Goal: Information Seeking & Learning: Learn about a topic

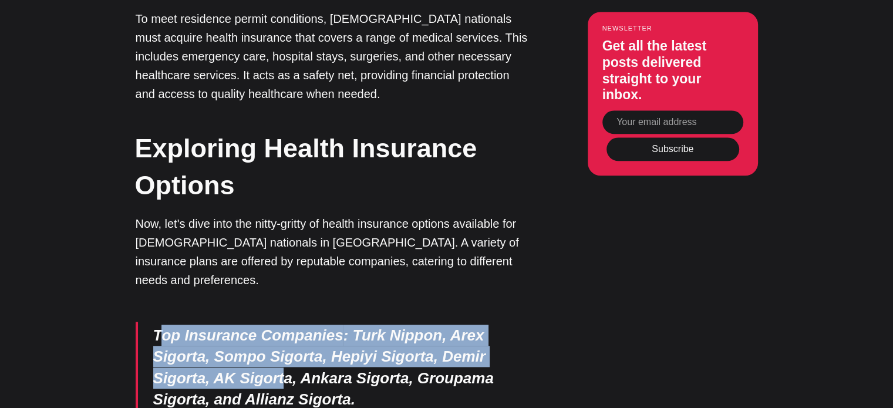
drag, startPoint x: 157, startPoint y: 209, endPoint x: 294, endPoint y: 262, distance: 146.3
click at [294, 326] on em "Top Insurance Companies : Turk Nippon, Arex Sigorta, Sompo Sigorta, Hepiyi Sigo…" at bounding box center [323, 367] width 341 height 82
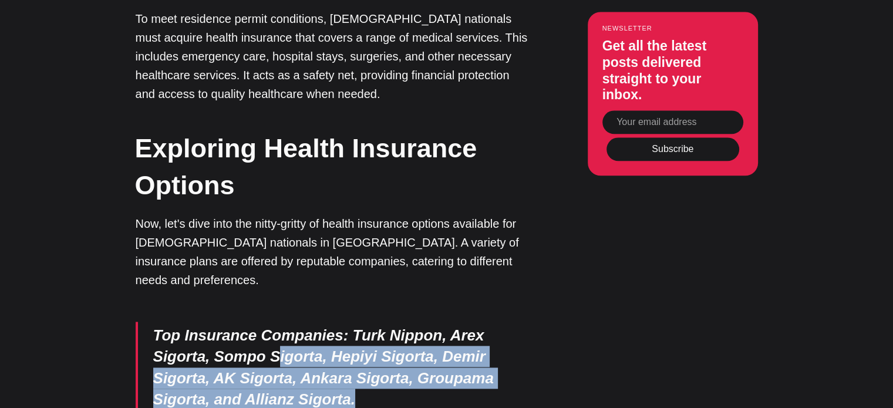
drag, startPoint x: 404, startPoint y: 265, endPoint x: 272, endPoint y: 218, distance: 139.5
click at [272, 322] on blockquote "Top Insurance Companies : Turk Nippon, Arex Sigorta, Sompo Sigorta, Hepiyi Sigo…" at bounding box center [332, 368] width 393 height 92
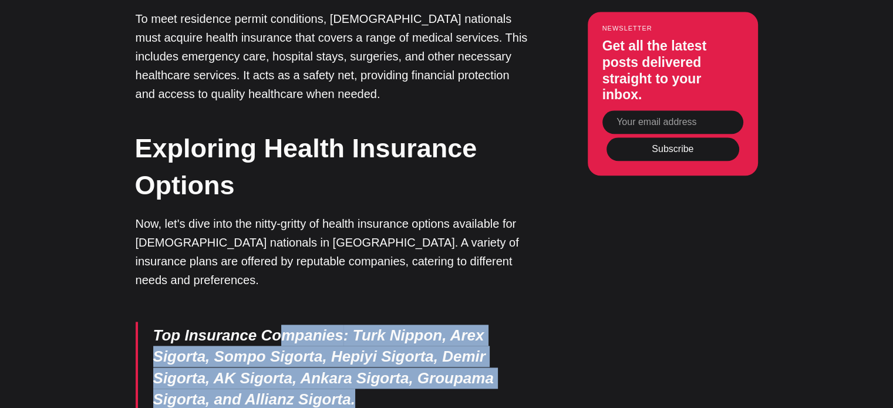
click at [382, 322] on blockquote "Top Insurance Companies : Turk Nippon, Arex Sigorta, Sompo Sigorta, Hepiyi Sigo…" at bounding box center [332, 368] width 393 height 92
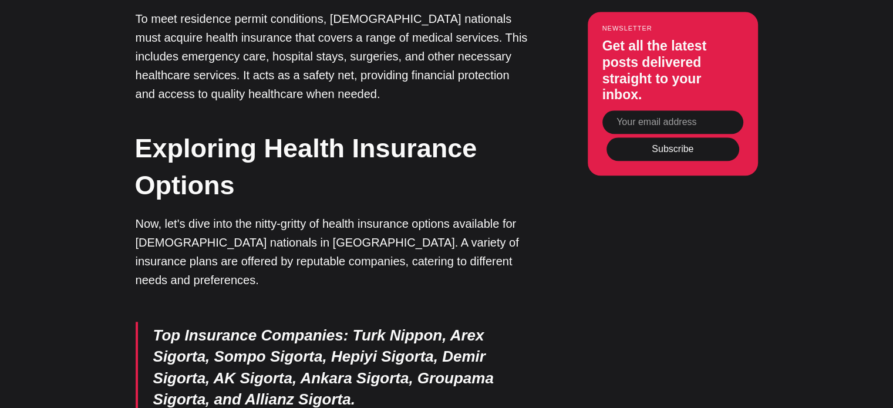
click at [381, 322] on blockquote "Top Insurance Companies : Turk Nippon, Arex Sigorta, Sompo Sigorta, Hepiyi Sigo…" at bounding box center [332, 368] width 393 height 92
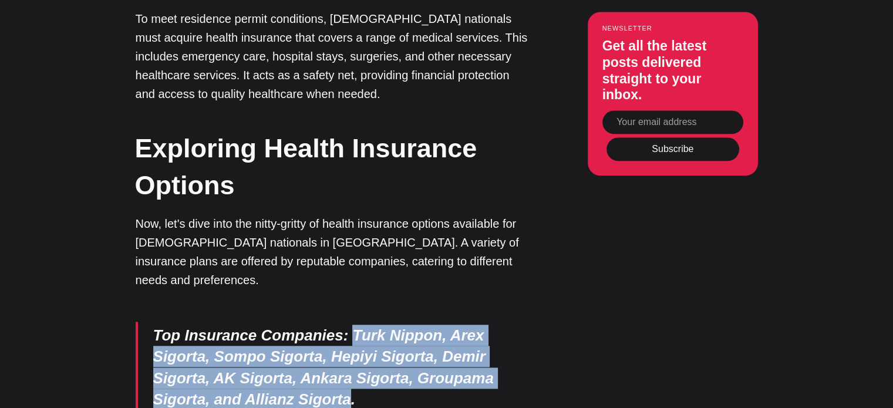
drag, startPoint x: 351, startPoint y: 274, endPoint x: 342, endPoint y: 204, distance: 71.1
click at [342, 326] on em "Top Insurance Companies : Turk Nippon, Arex Sigorta, Sompo Sigorta, Hepiyi Sigo…" at bounding box center [323, 367] width 341 height 82
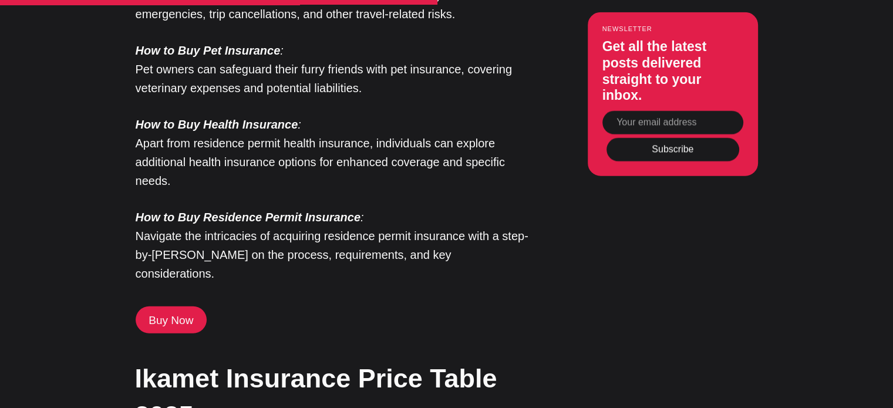
scroll to position [3067, 0]
click at [278, 211] on strong "How to Buy Residence Permit Insurance" at bounding box center [248, 217] width 225 height 13
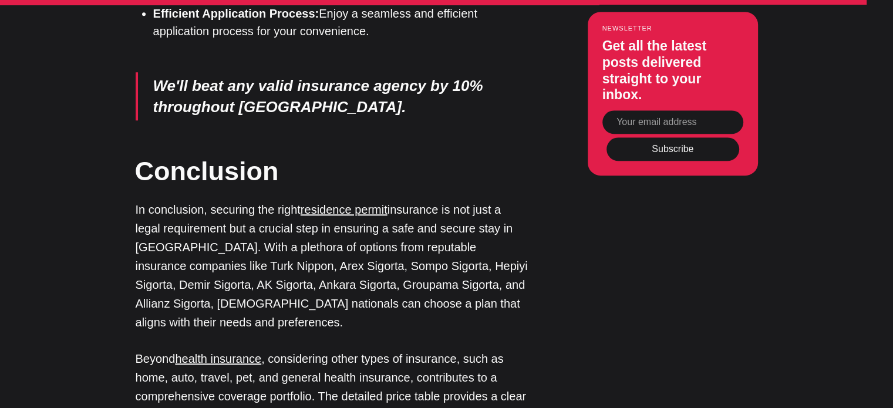
scroll to position [5444, 0]
